Goal: Information Seeking & Learning: Learn about a topic

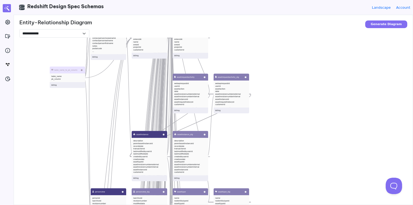
click at [358, 107] on div "table_name_to_pk_column table_name pk_column billing active_customer_schemas sc…" at bounding box center [225, 140] width 413 height 205
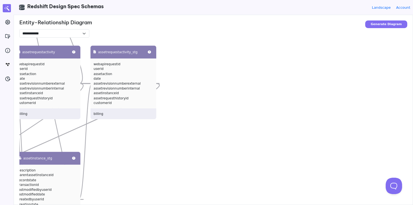
click at [330, 73] on div "table_name_to_pk_column table_name pk_column billing active_customer_schemas sc…" at bounding box center [225, 140] width 413 height 205
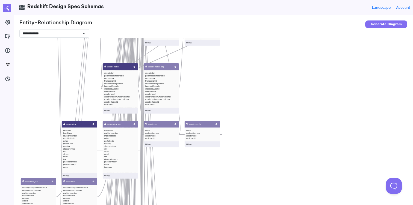
drag, startPoint x: 156, startPoint y: 134, endPoint x: 207, endPoint y: 72, distance: 80.4
click at [208, 73] on div "table_name_to_pk_column table_name pk_column billing active_customer_schemas sc…" at bounding box center [225, 140] width 413 height 205
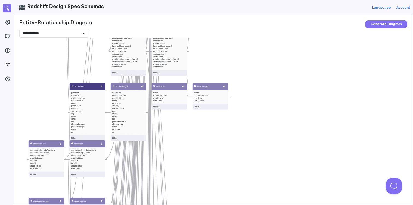
drag, startPoint x: 222, startPoint y: 156, endPoint x: 235, endPoint y: 77, distance: 79.8
click at [235, 81] on div "table_name_to_pk_column table_name pk_column billing active_customer_schemas sc…" at bounding box center [225, 140] width 413 height 205
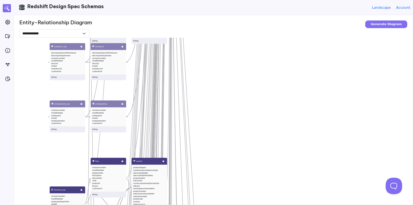
drag, startPoint x: 193, startPoint y: 156, endPoint x: 208, endPoint y: 53, distance: 104.2
click at [208, 55] on div "table_name_to_pk_column table_name pk_column billing active_customer_schemas sc…" at bounding box center [225, 140] width 413 height 205
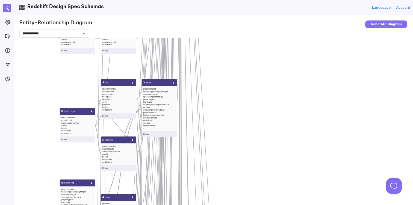
drag, startPoint x: 199, startPoint y: 127, endPoint x: 210, endPoint y: 94, distance: 35.2
click at [210, 94] on div "table_name_to_pk_column table_name pk_column billing active_customer_schemas sc…" at bounding box center [225, 140] width 413 height 205
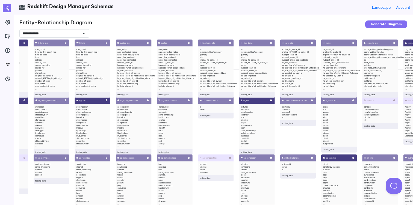
drag, startPoint x: 80, startPoint y: 51, endPoint x: 288, endPoint y: 20, distance: 210.1
click at [288, 20] on div "**********" at bounding box center [213, 110] width 399 height 190
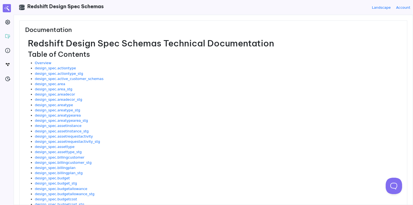
click at [123, 45] on h1 "Redshift Design Spec Schemas Technical Documentation" at bounding box center [215, 43] width 374 height 10
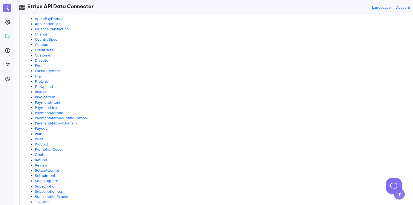
scroll to position [60, 0]
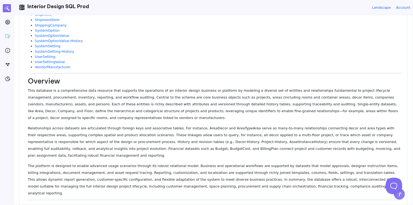
scroll to position [878, 0]
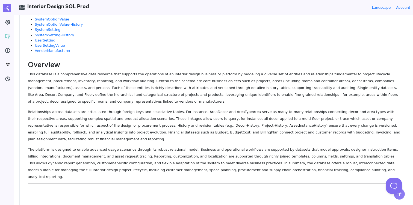
click at [152, 79] on p "This database is a comprehensive data resource that supports the operations of …" at bounding box center [215, 88] width 374 height 34
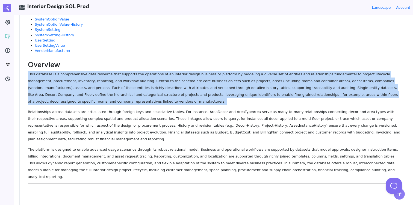
click at [152, 79] on p "This database is a comprehensive data resource that supports the operations of …" at bounding box center [215, 88] width 374 height 34
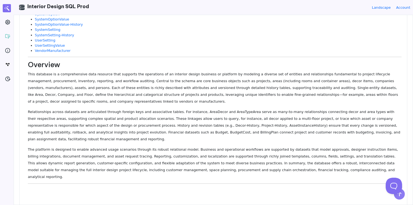
click at [189, 117] on p "Relationships across datasets are articulated through foreign keys and associat…" at bounding box center [215, 126] width 374 height 34
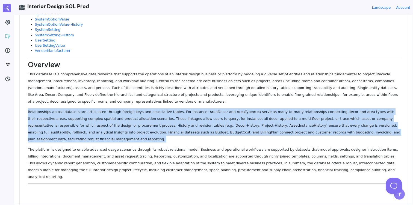
click at [189, 117] on p "Relationships across datasets are articulated through foreign keys and associat…" at bounding box center [215, 126] width 374 height 34
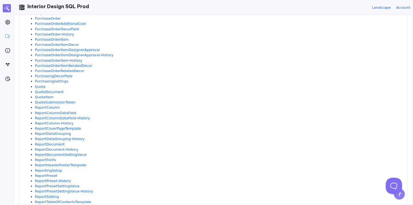
scroll to position [625, 0]
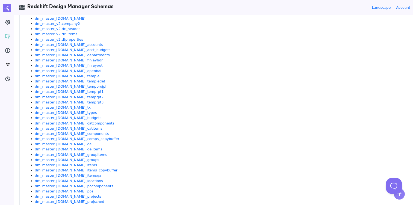
scroll to position [317, 0]
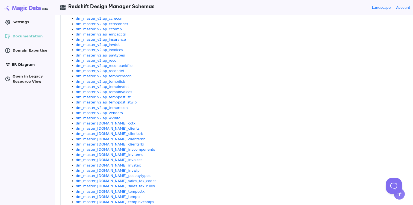
click at [18, 65] on span "ER Diagram" at bounding box center [23, 64] width 23 height 5
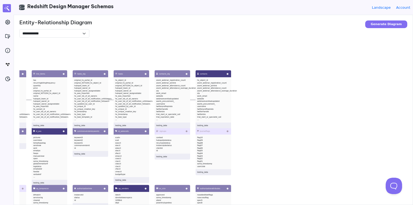
drag, startPoint x: 110, startPoint y: 111, endPoint x: 261, endPoint y: 116, distance: 150.8
click at [261, 116] on div "1stdibsdealers_stg id comparename website dealer testing_data pocompdata compty…" at bounding box center [225, 140] width 413 height 205
drag, startPoint x: 233, startPoint y: 151, endPoint x: 330, endPoint y: 144, distance: 97.6
click at [330, 144] on div "1stdibsdealers_stg id comparename website dealer testing_data pocompdata compty…" at bounding box center [225, 140] width 413 height 205
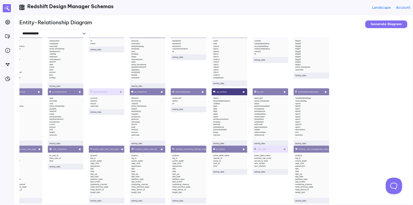
drag, startPoint x: 255, startPoint y: 146, endPoint x: 353, endPoint y: 49, distance: 137.9
click at [353, 49] on div "1stdibsdealers_stg id comparename website dealer testing_data pocompdata compty…" at bounding box center [225, 140] width 413 height 205
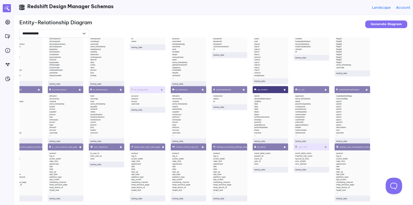
drag, startPoint x: 177, startPoint y: 78, endPoint x: 311, endPoint y: 72, distance: 133.6
click at [311, 72] on div "1stdibsdealers_stg id comparename website dealer testing_data pocompdata compty…" at bounding box center [225, 140] width 413 height 205
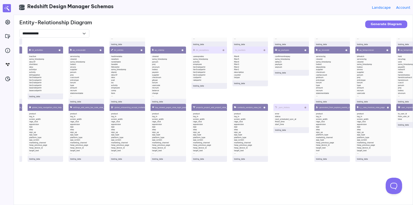
drag, startPoint x: 77, startPoint y: 122, endPoint x: 292, endPoint y: 84, distance: 218.1
click at [292, 85] on div "1stdibsdealers_stg id comparename website dealer testing_data pocompdata compty…" at bounding box center [225, 140] width 413 height 205
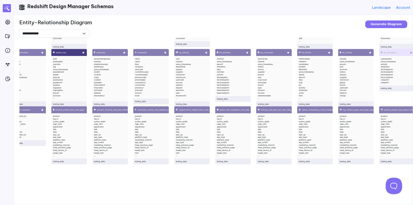
drag, startPoint x: 89, startPoint y: 170, endPoint x: 302, endPoint y: 174, distance: 213.1
click at [302, 174] on div "1stdibsdealers_stg id comparename website dealer testing_data pocompdata compty…" at bounding box center [225, 140] width 413 height 205
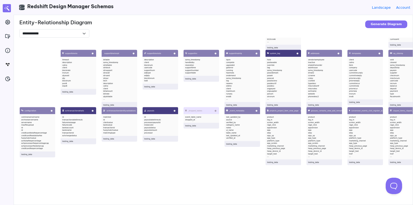
drag, startPoint x: 134, startPoint y: 177, endPoint x: 312, endPoint y: 177, distance: 178.3
click at [312, 177] on div "1stdibsdealers_stg id comparename website dealer testing_data pocompdata compty…" at bounding box center [225, 140] width 413 height 205
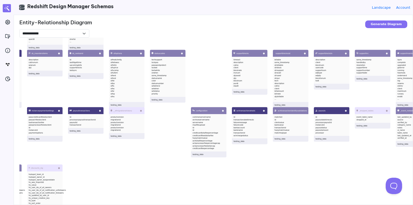
drag, startPoint x: 176, startPoint y: 165, endPoint x: 329, endPoint y: 164, distance: 153.4
click at [329, 164] on div "1stdibsdealers_stg id comparename website dealer testing_data pocompdata compty…" at bounding box center [225, 140] width 413 height 205
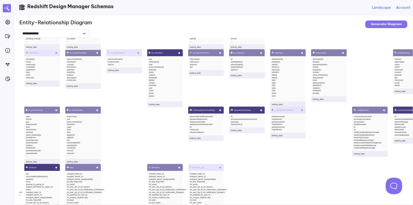
drag, startPoint x: 161, startPoint y: 168, endPoint x: 319, endPoint y: 168, distance: 158.1
click at [319, 168] on div "1stdibsdealers_stg id comparename website dealer testing_data pocompdata compty…" at bounding box center [225, 140] width 413 height 205
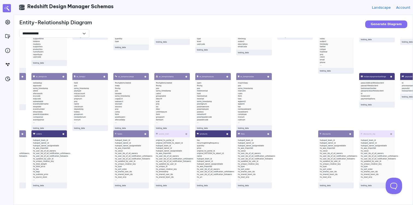
drag, startPoint x: 153, startPoint y: 143, endPoint x: 328, endPoint y: 74, distance: 188.5
click at [328, 74] on div "1stdibsdealers_stg id comparename website dealer testing_data pocompdata compty…" at bounding box center [225, 140] width 413 height 205
